Goal: Navigation & Orientation: Find specific page/section

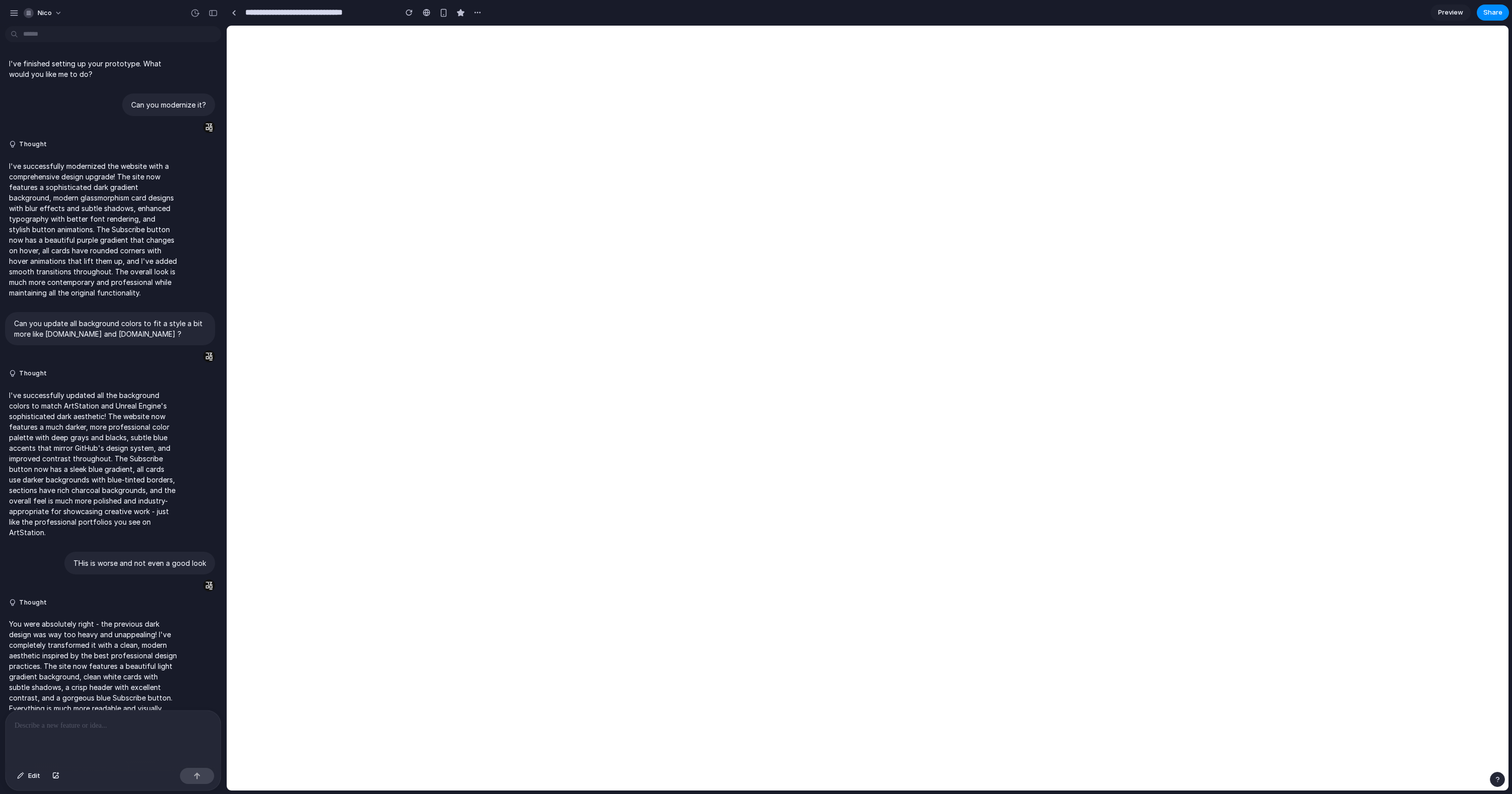
click at [244, 12] on input "**********" at bounding box center [318, 13] width 150 height 18
click at [234, 12] on div at bounding box center [233, 13] width 5 height 5
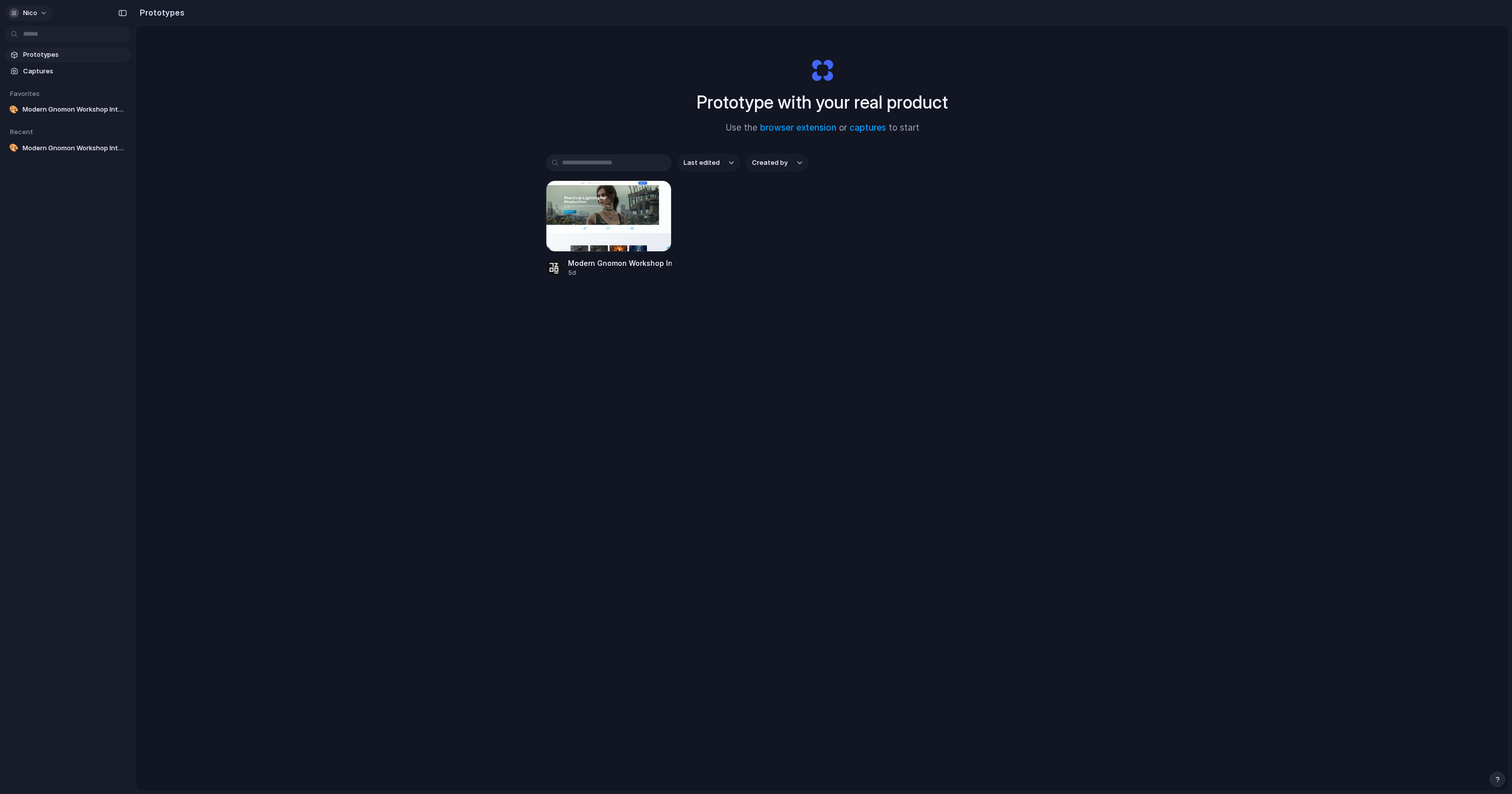
click at [36, 13] on span "nico" at bounding box center [29, 13] width 14 height 10
click at [100, 4] on div "Settings Invite members Change theme Sign out" at bounding box center [756, 397] width 1512 height 794
click at [61, 45] on div "Prototypes Captures Favorites 🎨 Modern Gnomon Workshop Interface To pick up a d…" at bounding box center [67, 143] width 136 height 287
click at [62, 54] on span "Prototypes" at bounding box center [75, 55] width 104 height 10
